Goal: Task Accomplishment & Management: Manage account settings

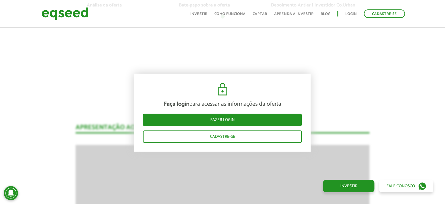
scroll to position [540, 0]
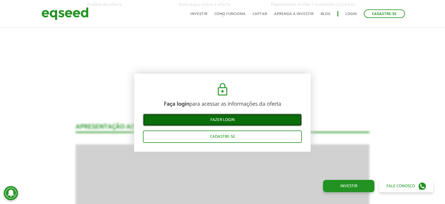
click at [239, 120] on link "Fazer login" at bounding box center [222, 120] width 159 height 12
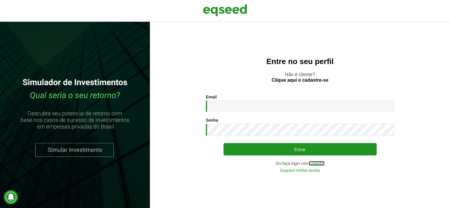
click at [316, 164] on link "LinkedIn" at bounding box center [317, 164] width 16 height 4
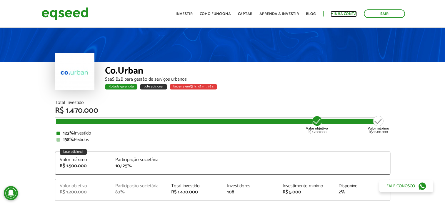
click at [339, 14] on link "Minha conta" at bounding box center [344, 14] width 26 height 4
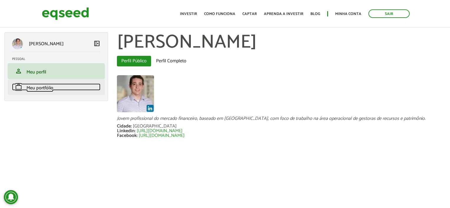
click at [57, 88] on link "work Meu portfólio" at bounding box center [56, 87] width 88 height 7
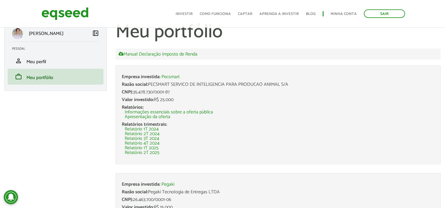
scroll to position [11, 0]
click at [79, 160] on div "[PERSON_NAME] left_panel_close [GEOGRAPHIC_DATA] person Meu perfil finance_mode…" at bounding box center [222, 162] width 445 height 283
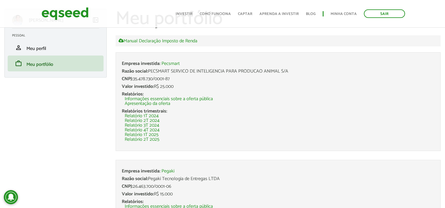
scroll to position [14, 0]
